Goal: Task Accomplishment & Management: Use online tool/utility

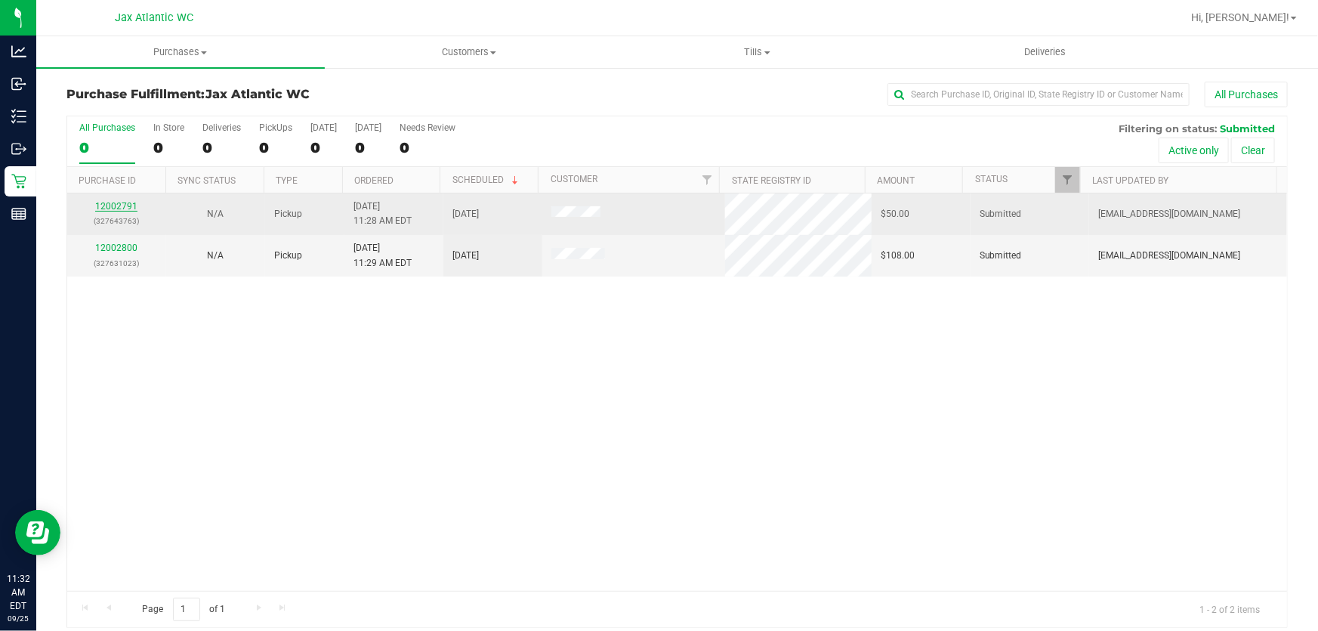
click at [113, 208] on link "12002791" at bounding box center [116, 206] width 42 height 11
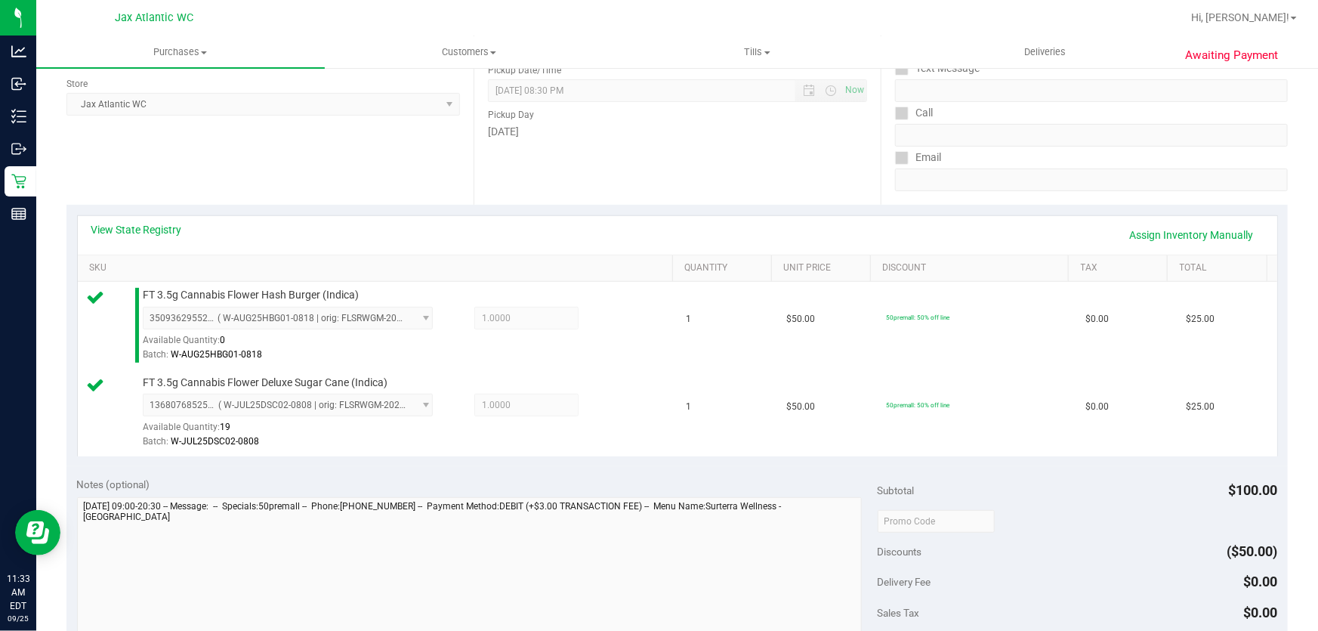
scroll to position [343, 0]
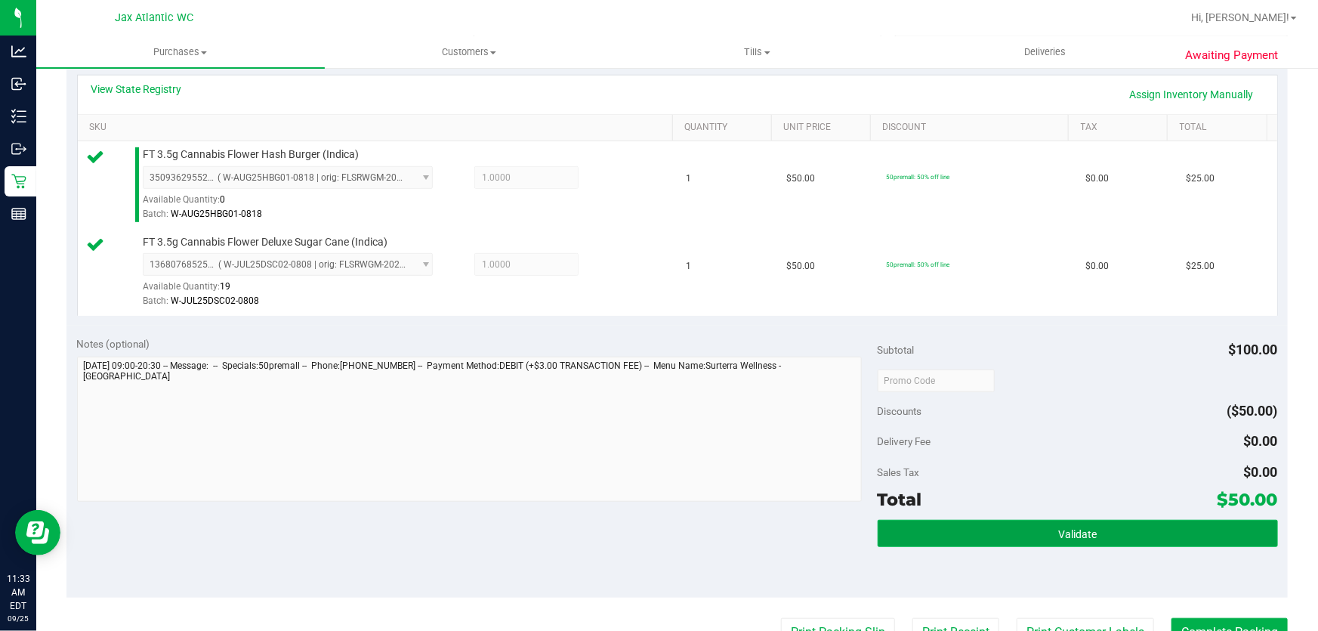
click at [1187, 529] on button "Validate" at bounding box center [1078, 533] width 400 height 27
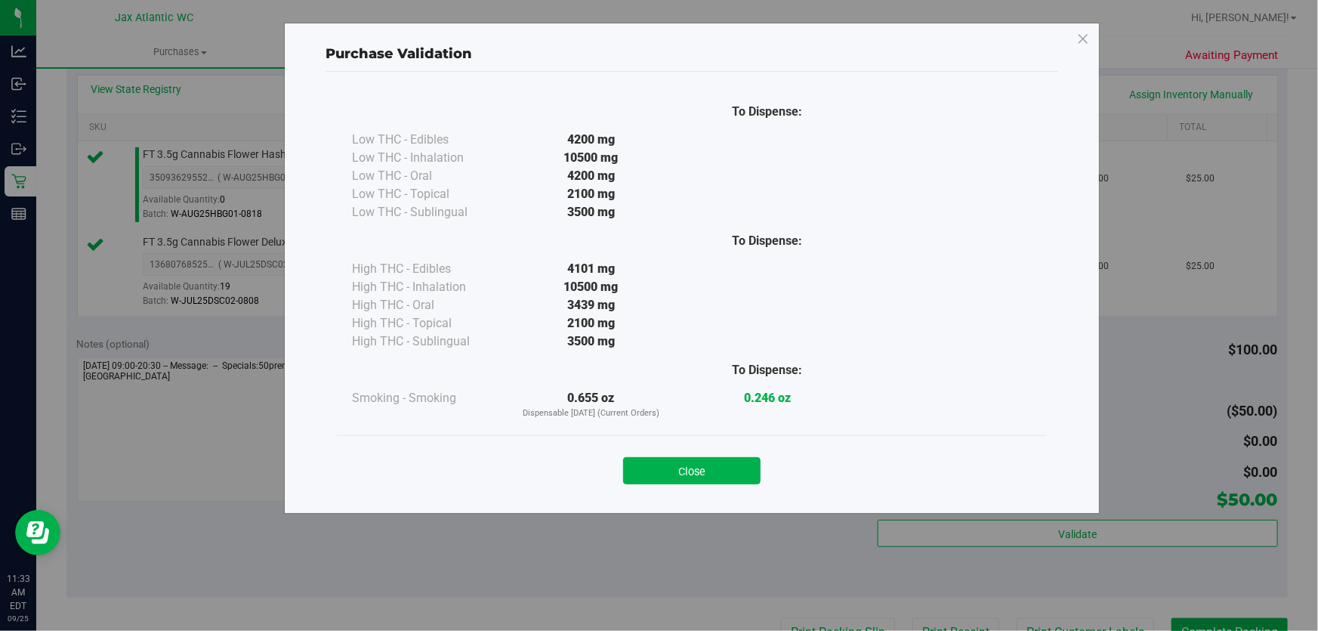
drag, startPoint x: 708, startPoint y: 466, endPoint x: 923, endPoint y: 498, distance: 217.6
click at [708, 465] on button "Close" at bounding box center [691, 470] width 137 height 27
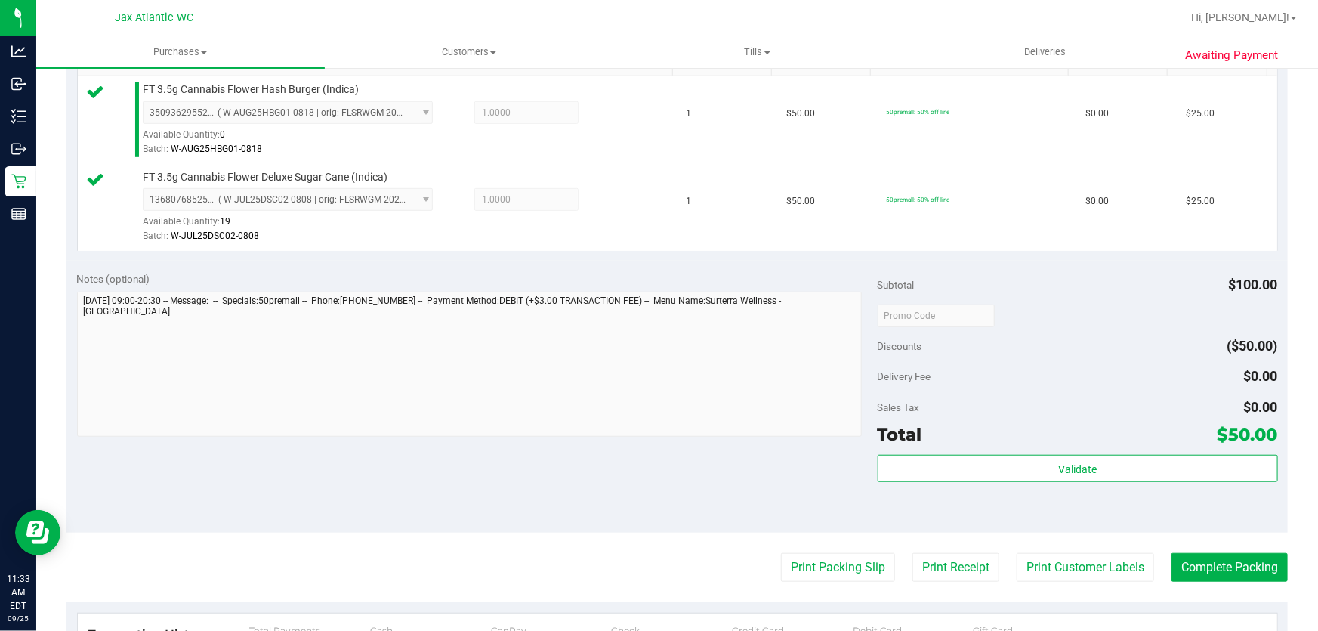
scroll to position [480, 0]
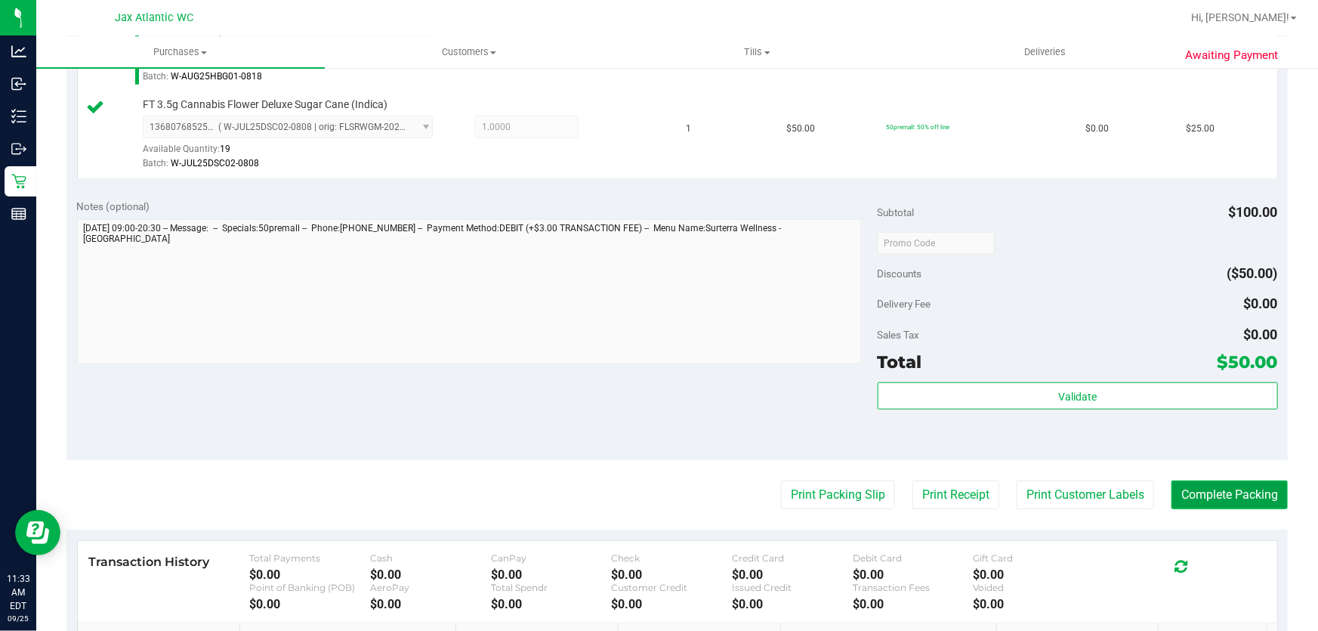
click at [1212, 492] on button "Complete Packing" at bounding box center [1230, 494] width 116 height 29
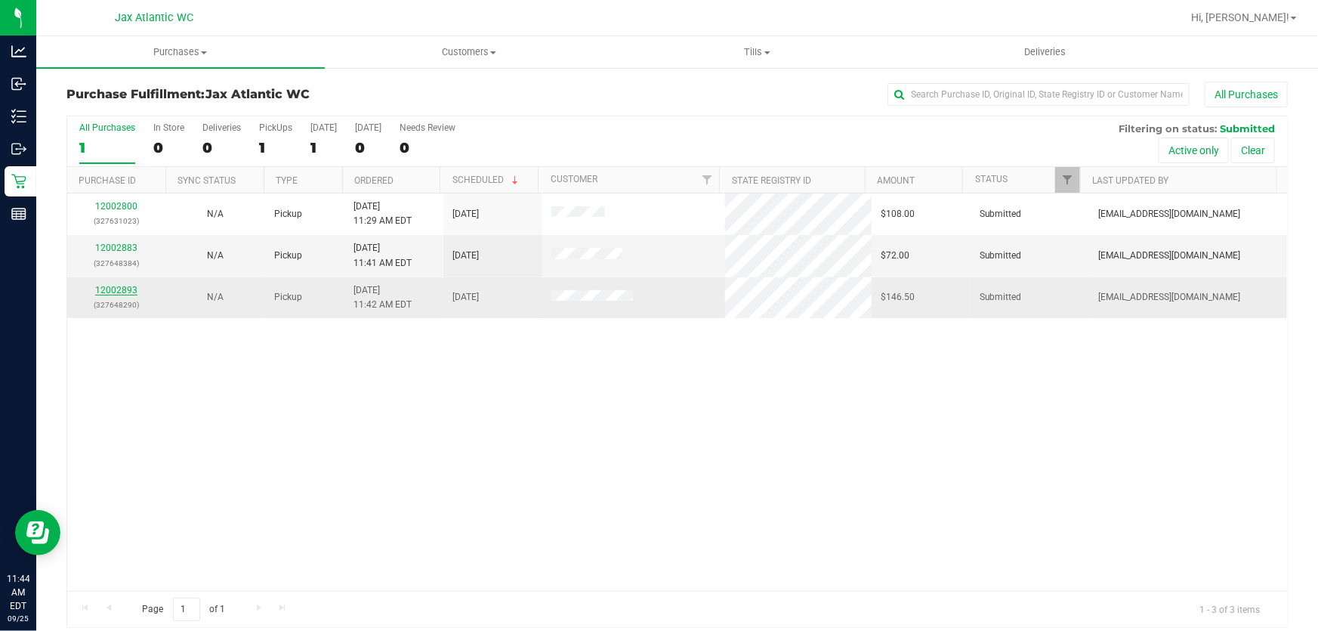
click at [113, 287] on link "12002893" at bounding box center [116, 290] width 42 height 11
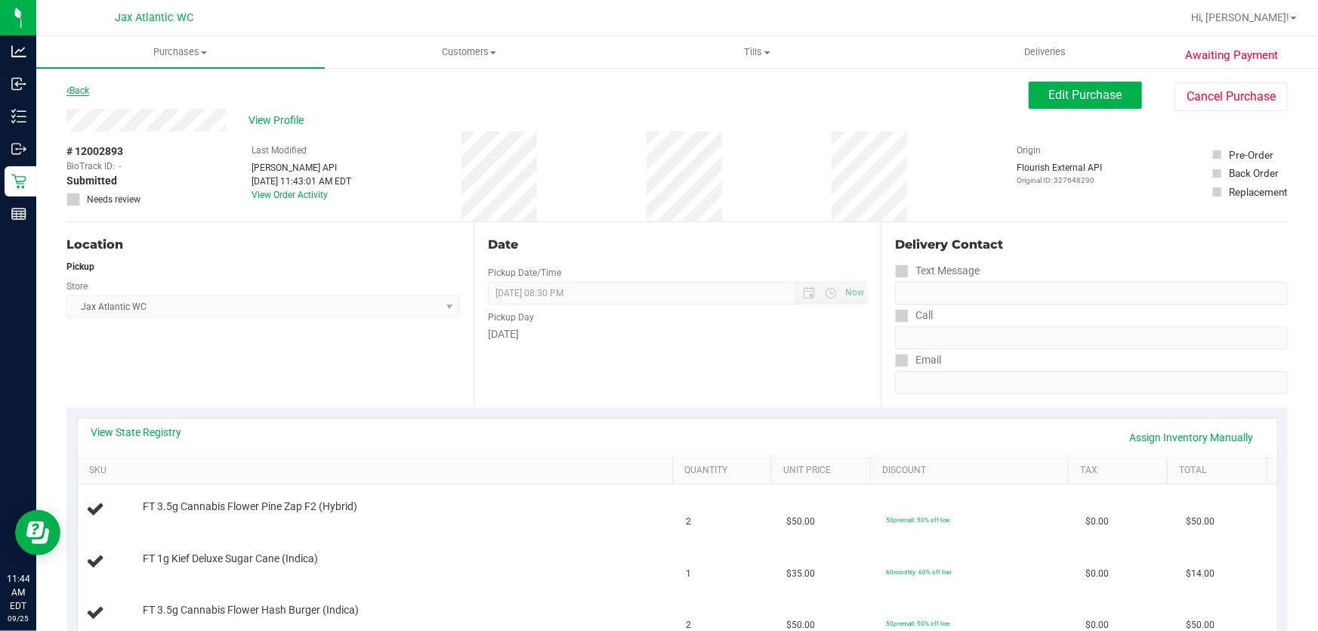
click at [82, 91] on link "Back" at bounding box center [77, 90] width 23 height 11
